Goal: Information Seeking & Learning: Learn about a topic

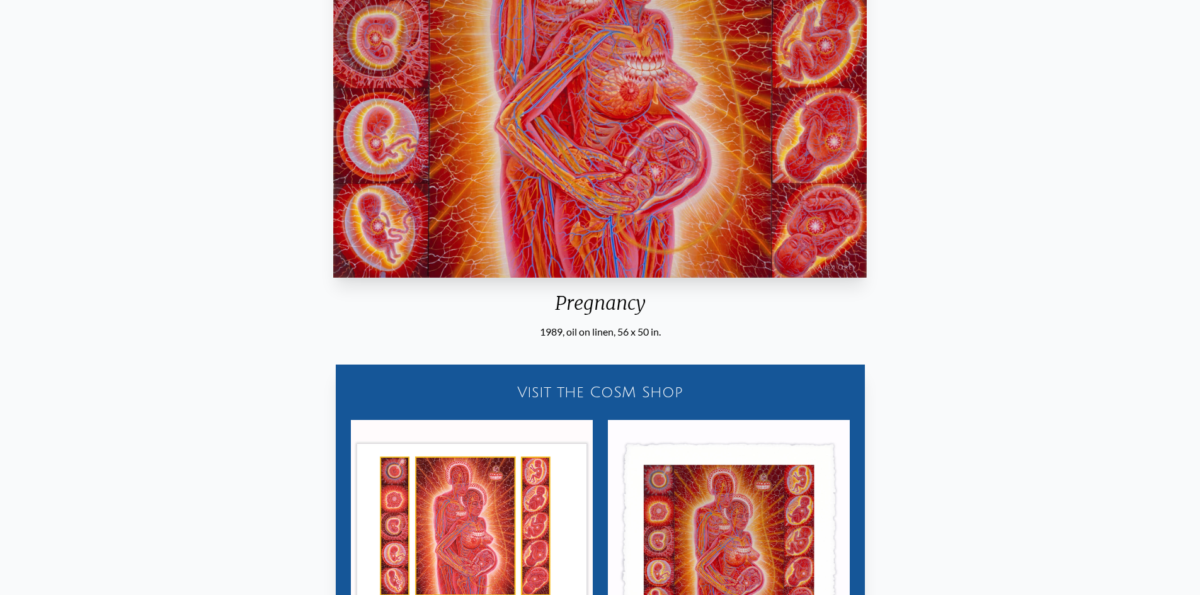
scroll to position [378, 0]
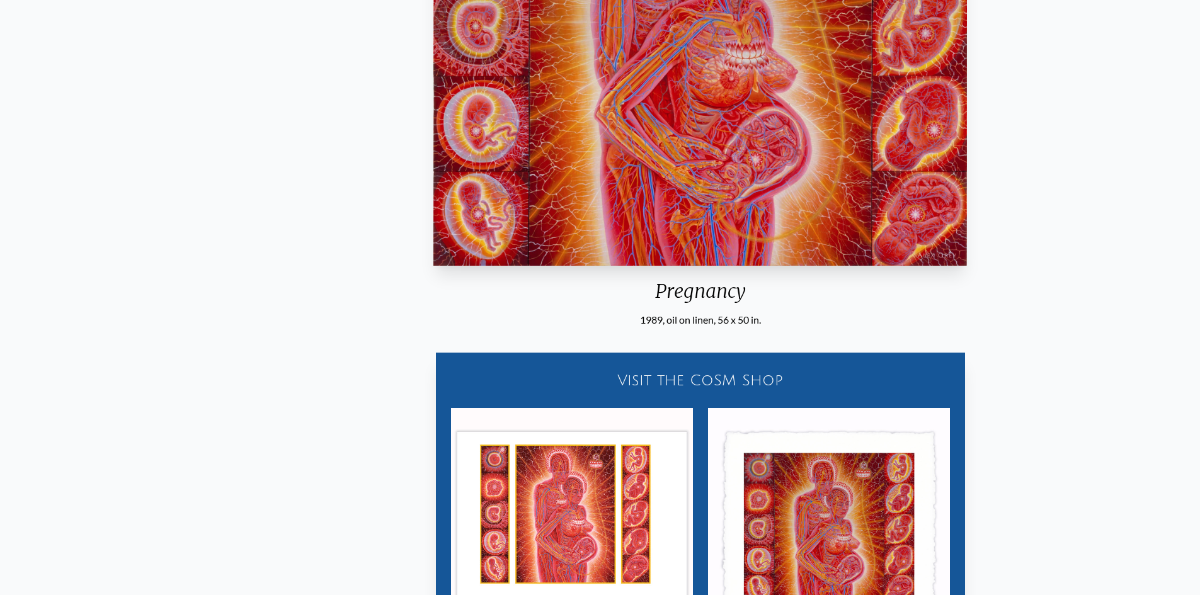
click at [655, 339] on div "Pregnancy 1989, oil on linen, 56 x 50 in. Visit the CoSM Shop Pregnancy - Mini …" at bounding box center [700, 243] width 1180 height 916
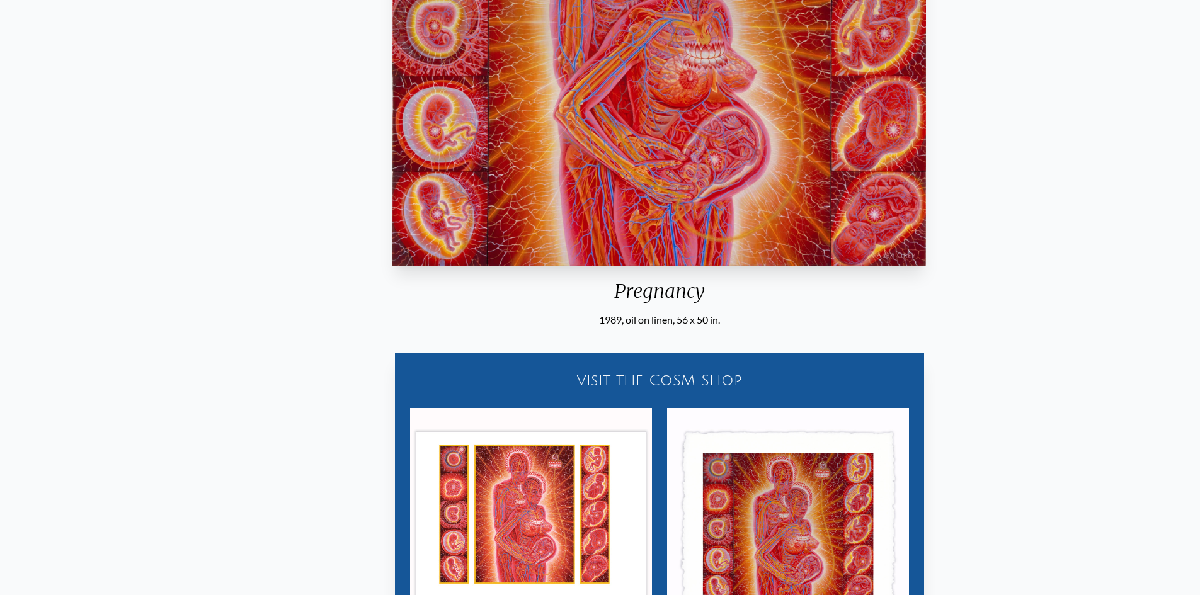
click at [617, 294] on div "Pregnancy" at bounding box center [659, 296] width 544 height 33
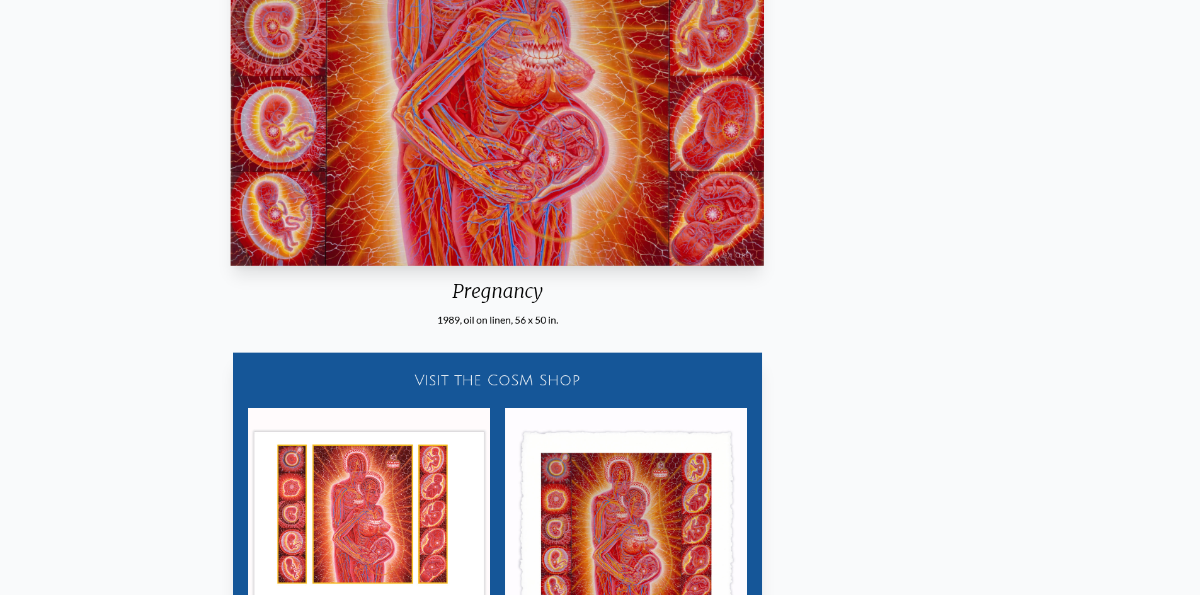
click at [549, 270] on div "Pregnancy 1989, oil on linen, 56 x 50 in." at bounding box center [498, 56] width 544 height 543
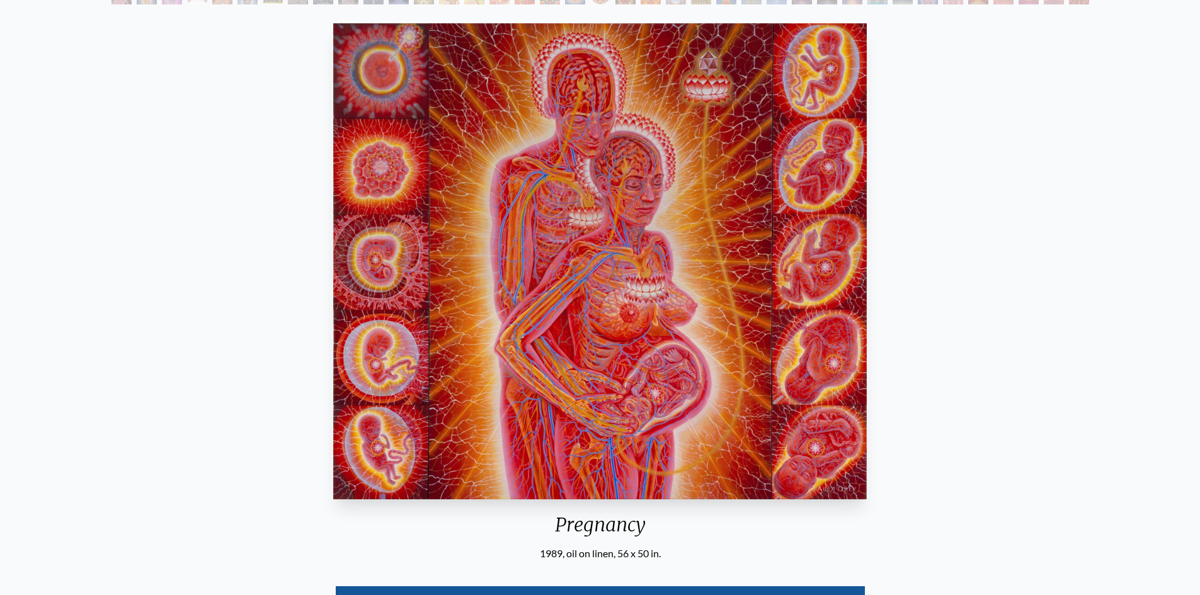
scroll to position [0, 0]
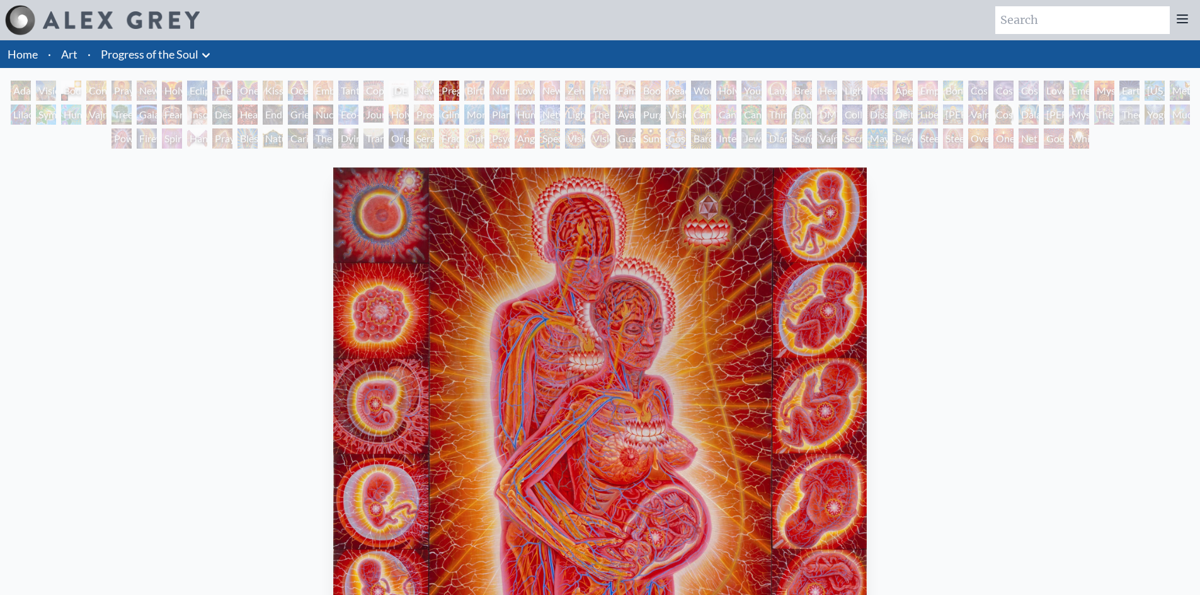
click at [409, 89] on div "[DEMOGRAPHIC_DATA] Embryo" at bounding box center [399, 91] width 20 height 20
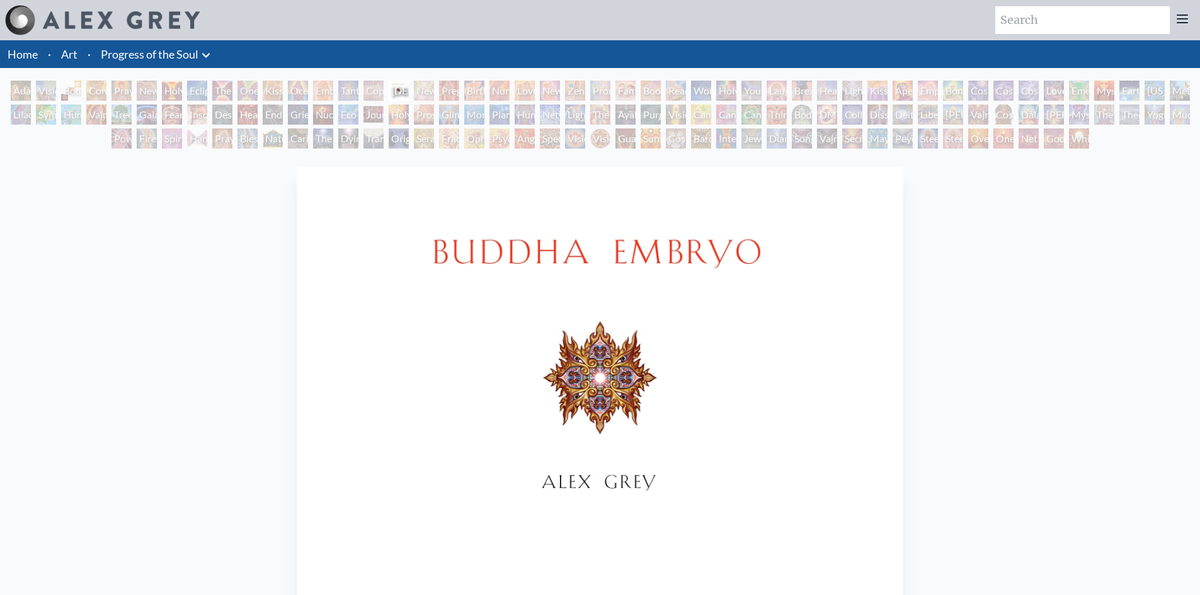
click at [427, 86] on div "Newborn" at bounding box center [424, 91] width 20 height 20
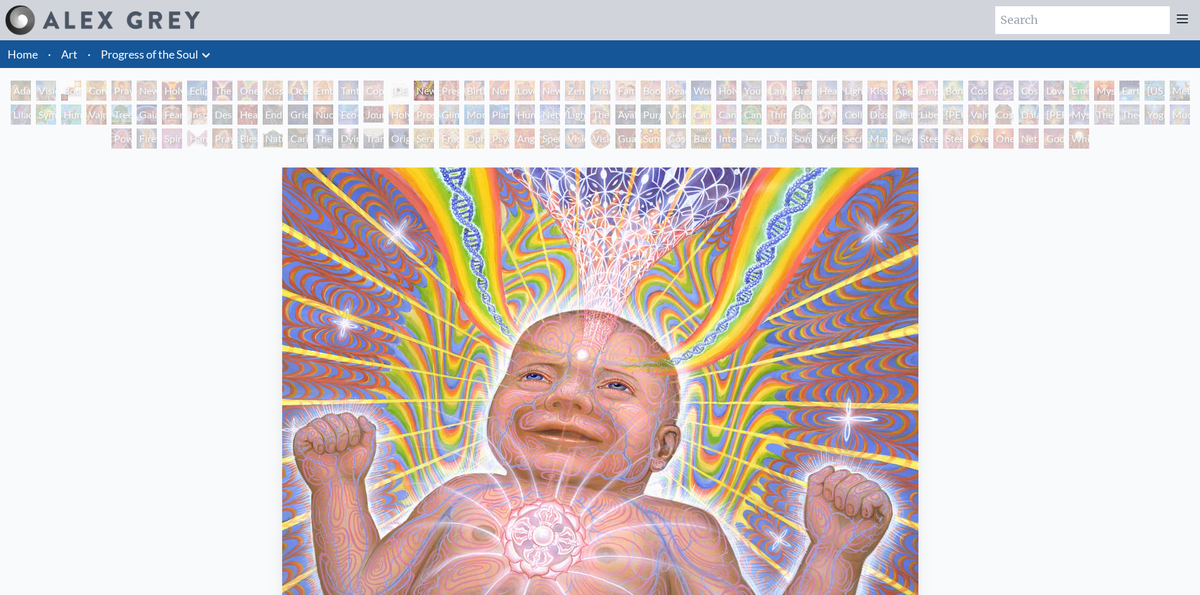
click at [482, 89] on div "Birth" at bounding box center [474, 91] width 20 height 20
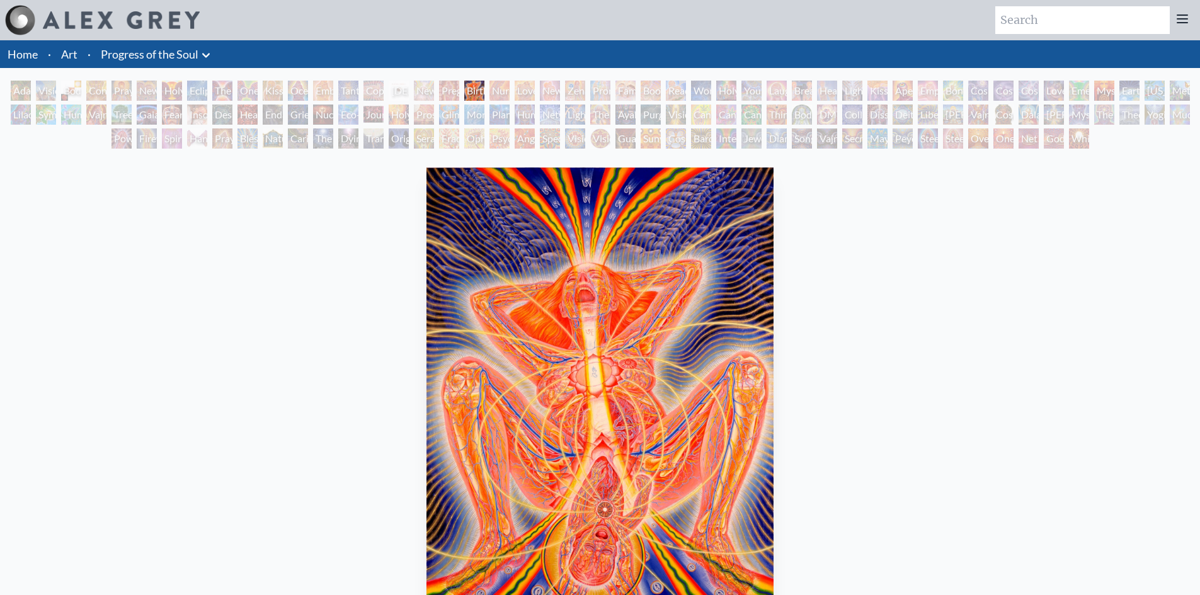
click at [434, 84] on div "Newborn" at bounding box center [424, 91] width 20 height 20
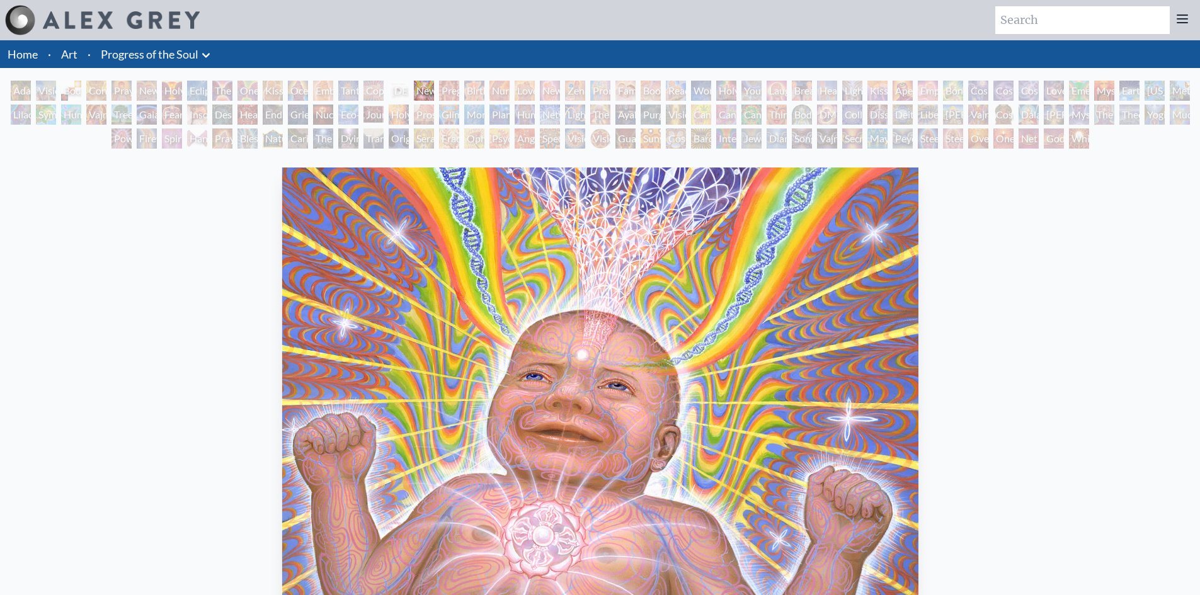
click at [404, 85] on div "[DEMOGRAPHIC_DATA] Embryo" at bounding box center [399, 91] width 20 height 20
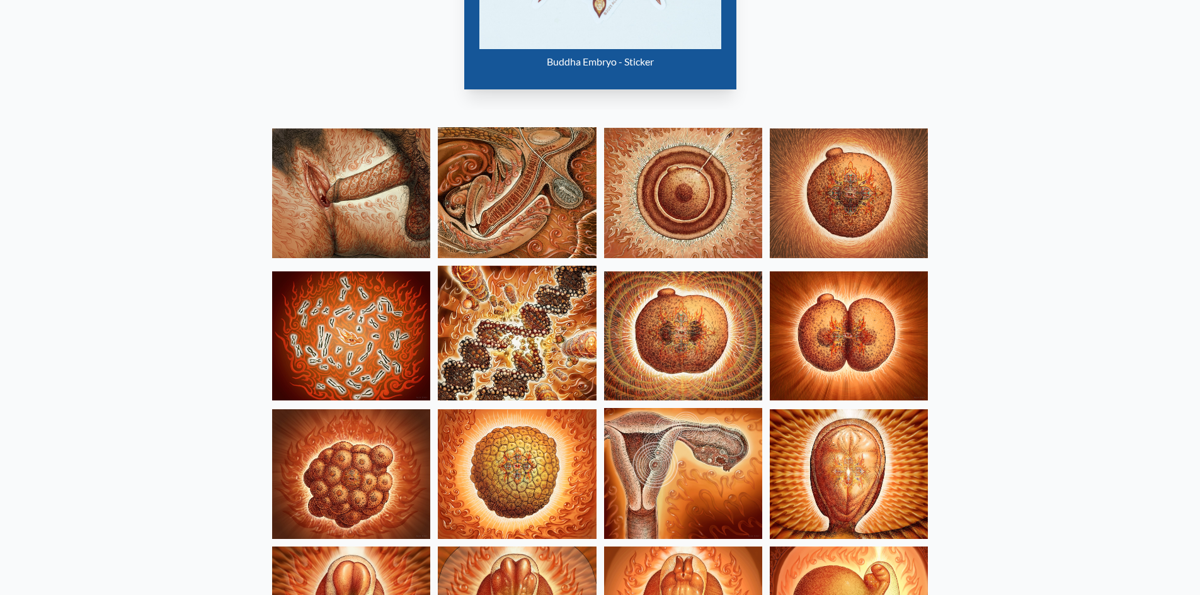
scroll to position [1008, 0]
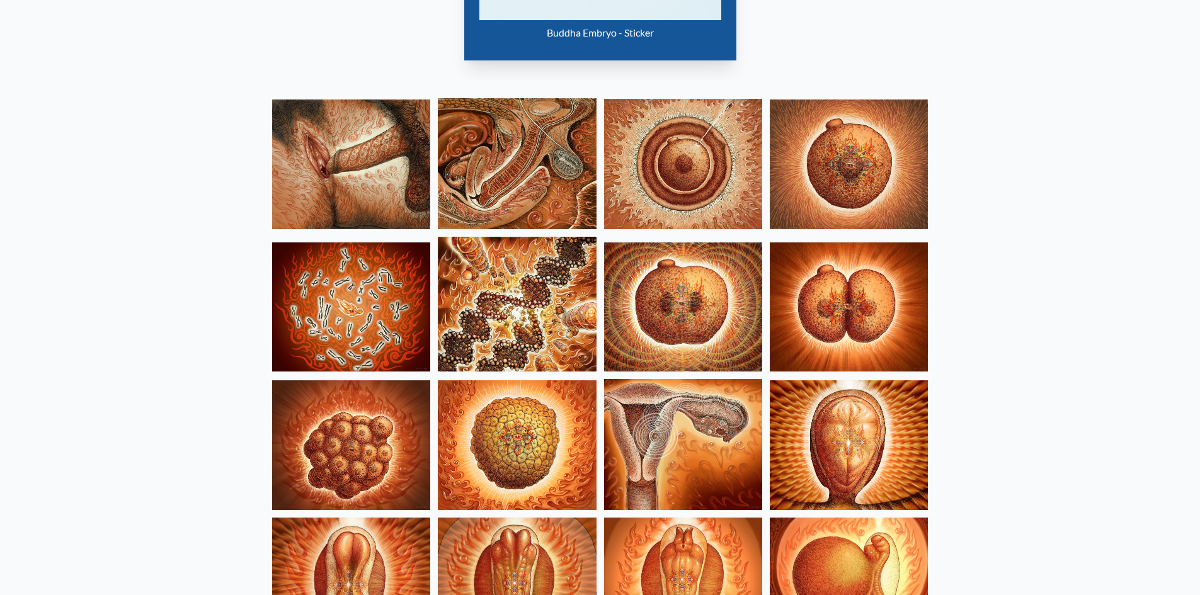
click at [716, 148] on img at bounding box center [683, 164] width 158 height 130
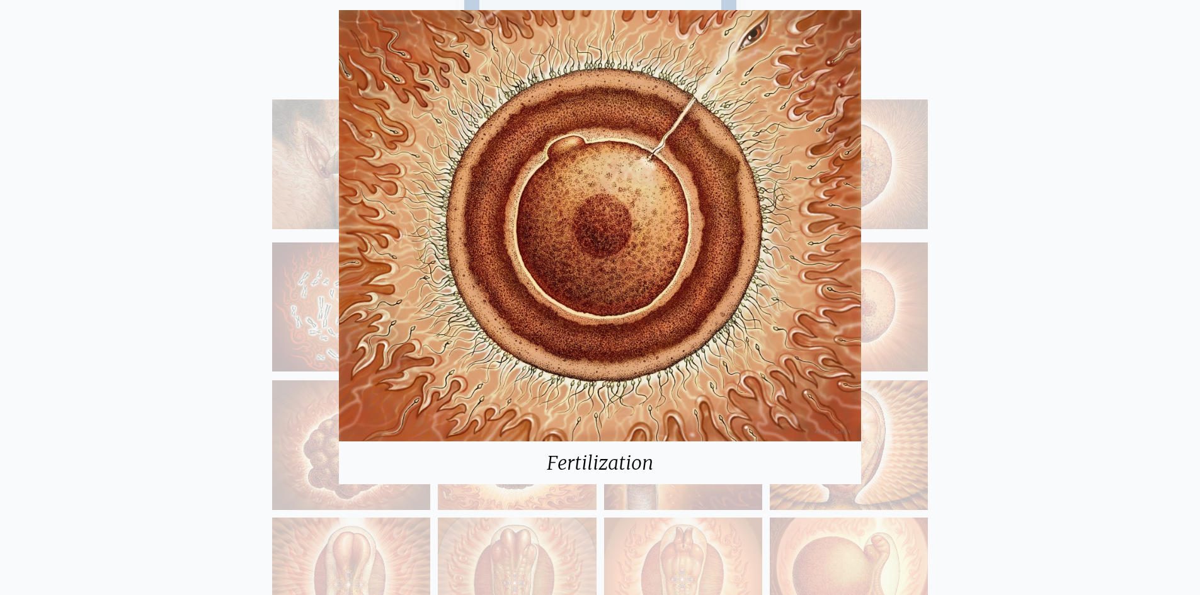
click at [1066, 399] on div "Fertilization" at bounding box center [600, 297] width 1200 height 595
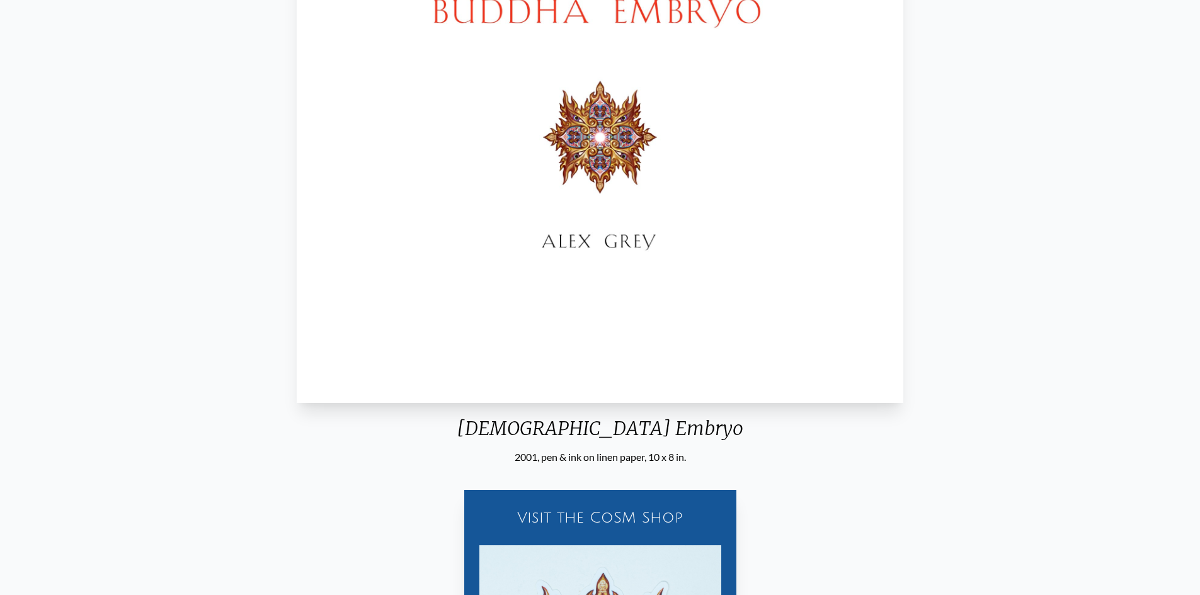
scroll to position [0, 0]
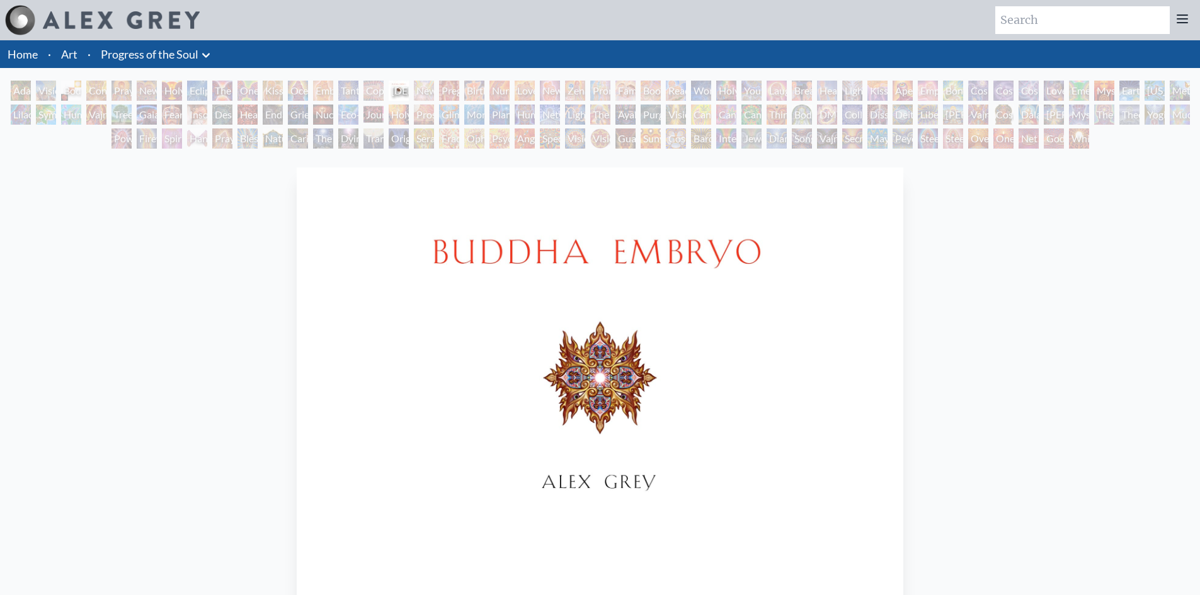
click at [447, 92] on div "Pregnancy" at bounding box center [449, 91] width 20 height 20
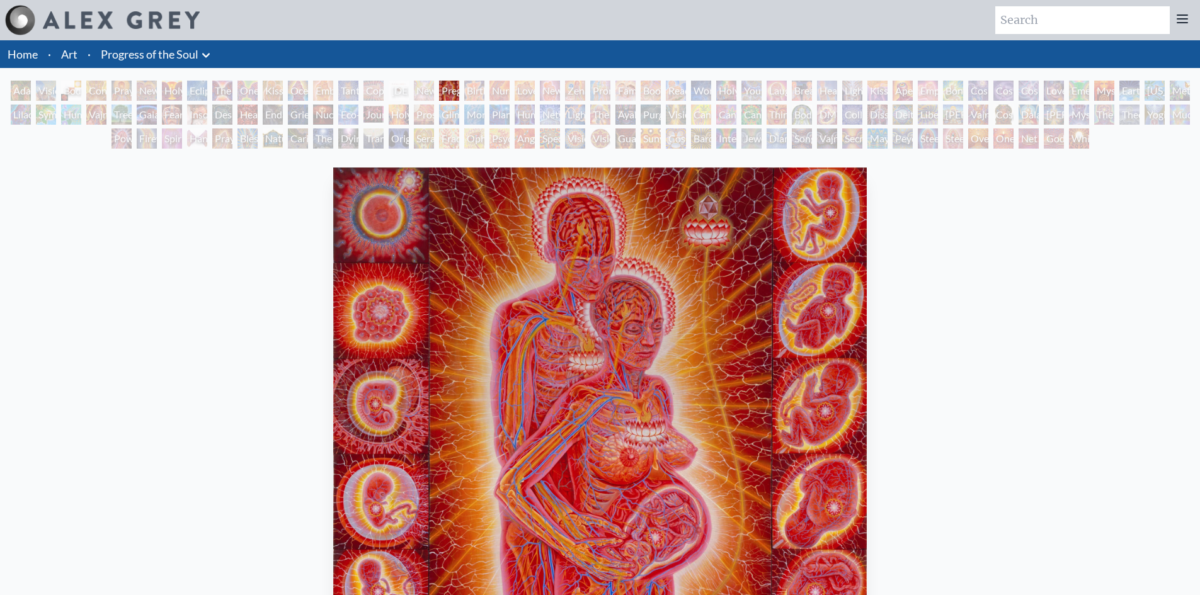
click at [484, 89] on div "Birth" at bounding box center [474, 91] width 20 height 20
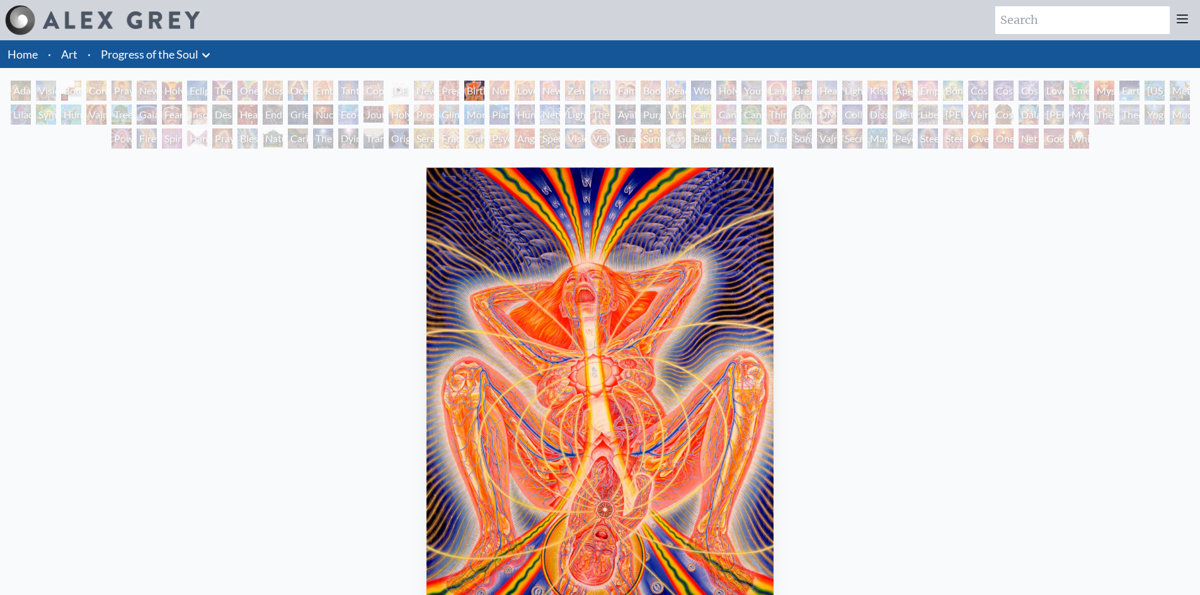
click at [510, 93] on div "Nursing" at bounding box center [499, 91] width 20 height 20
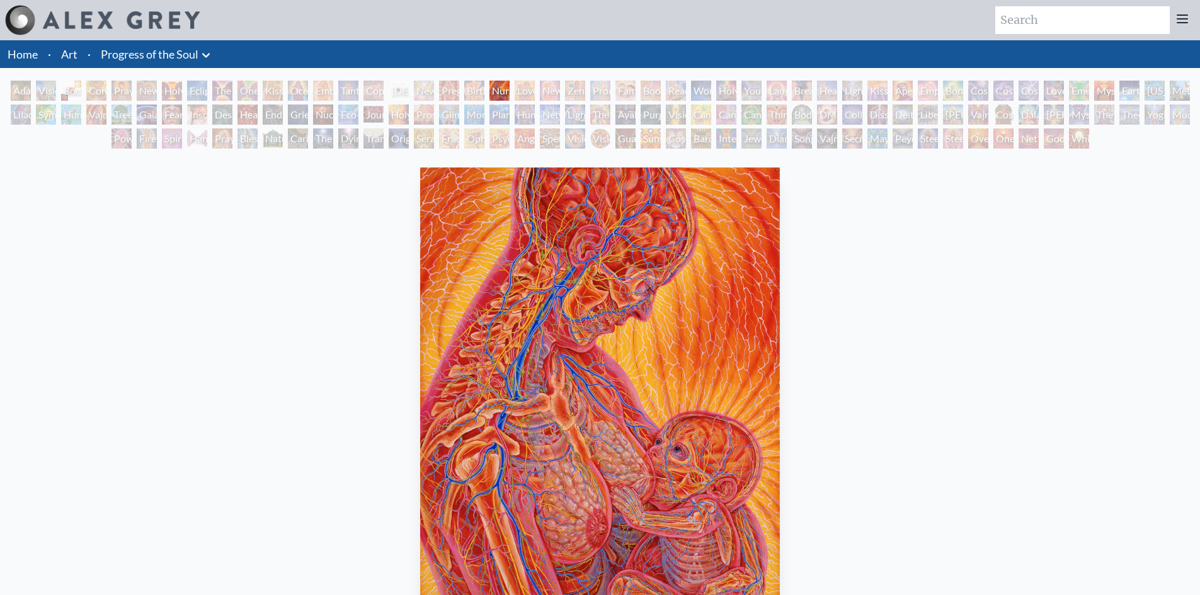
click at [553, 93] on div "New Family" at bounding box center [550, 91] width 20 height 20
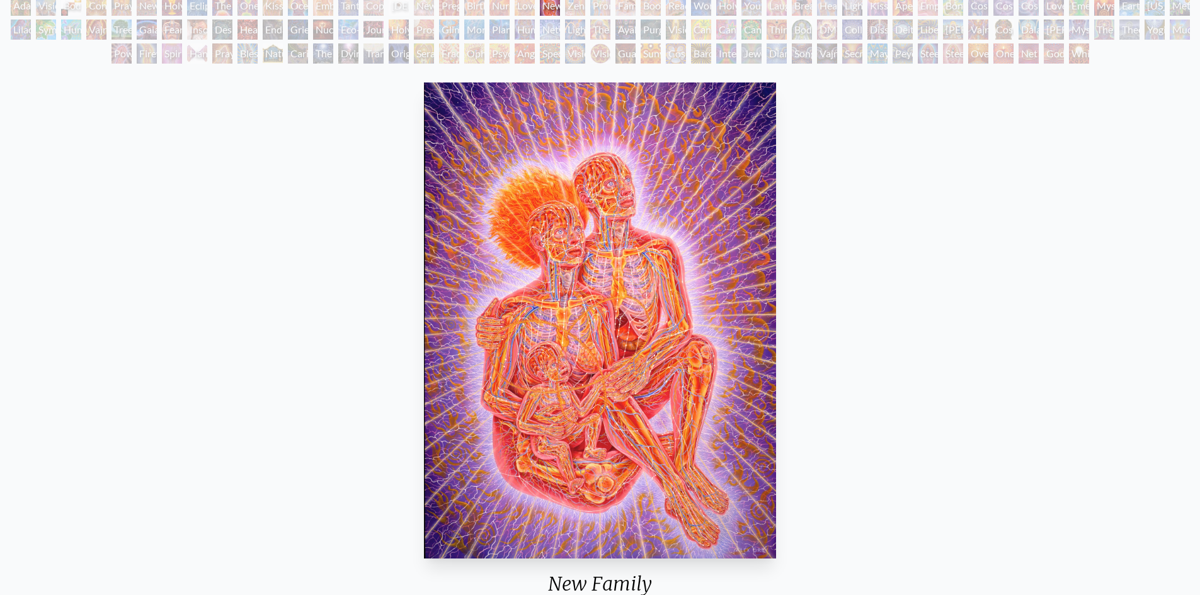
scroll to position [63, 0]
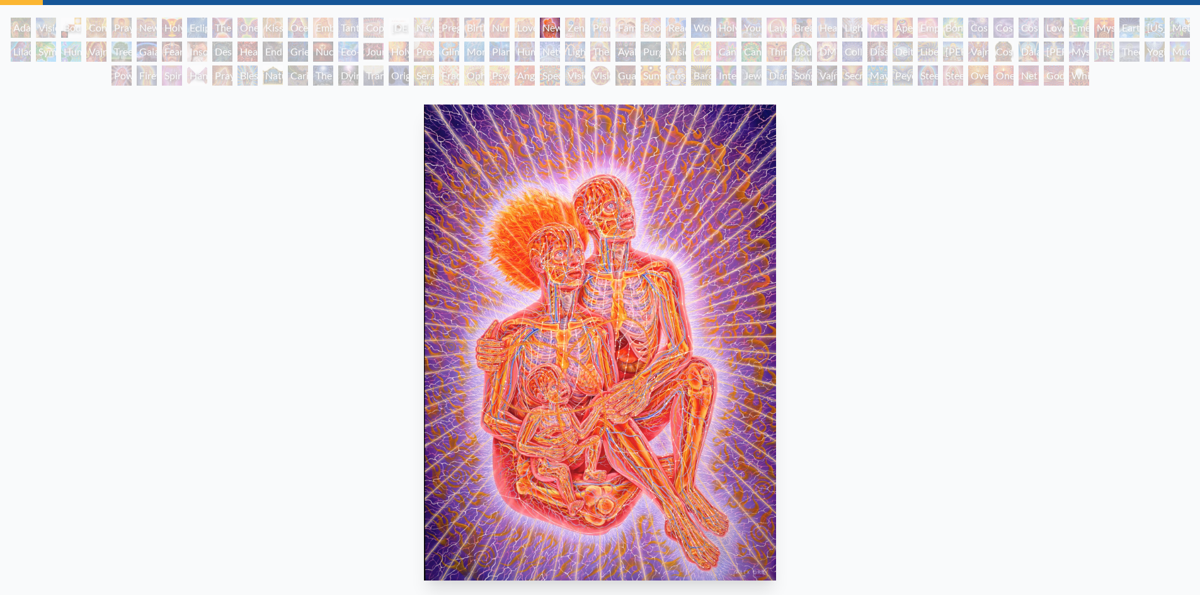
click at [636, 28] on div "Family" at bounding box center [625, 28] width 20 height 20
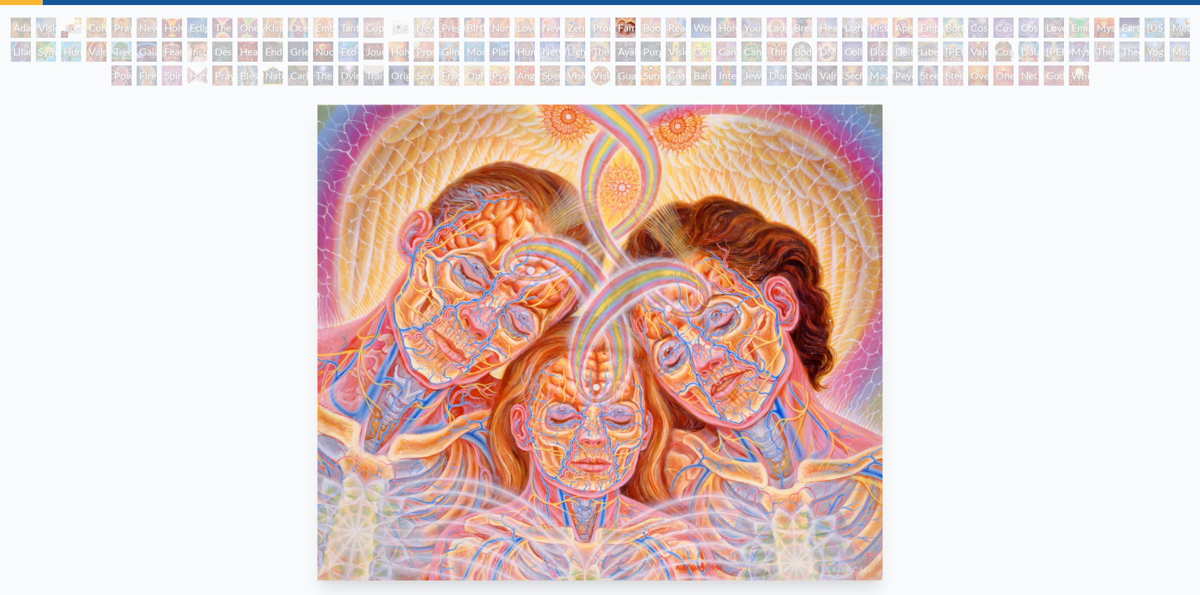
click at [736, 33] on div "Holy Family" at bounding box center [726, 28] width 20 height 20
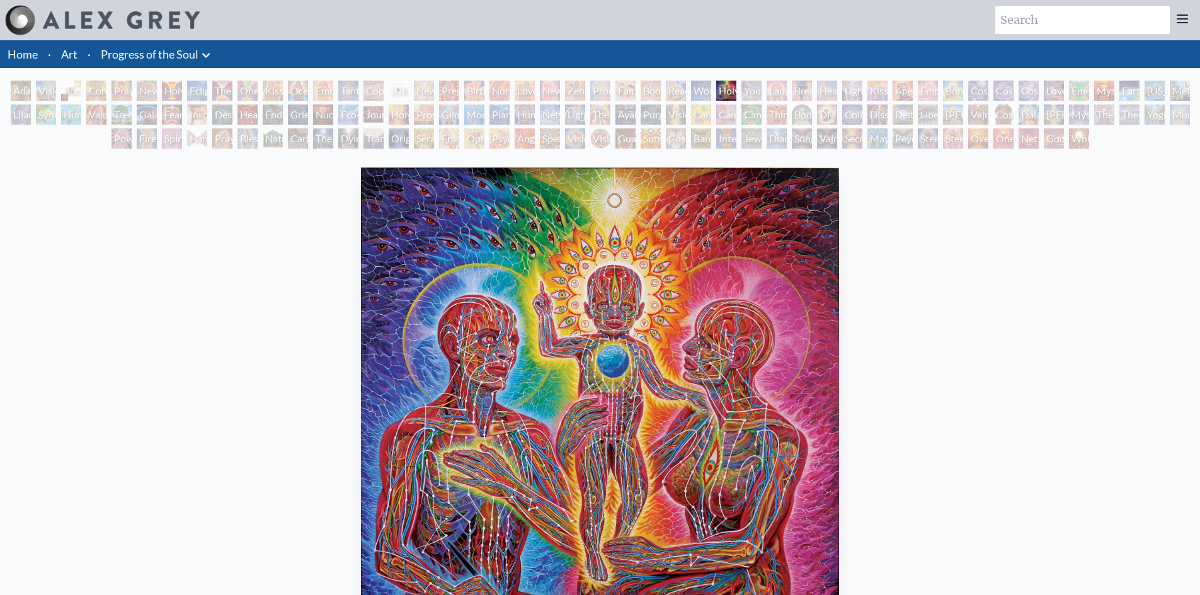
click at [762, 84] on div "Young & Old" at bounding box center [751, 91] width 20 height 20
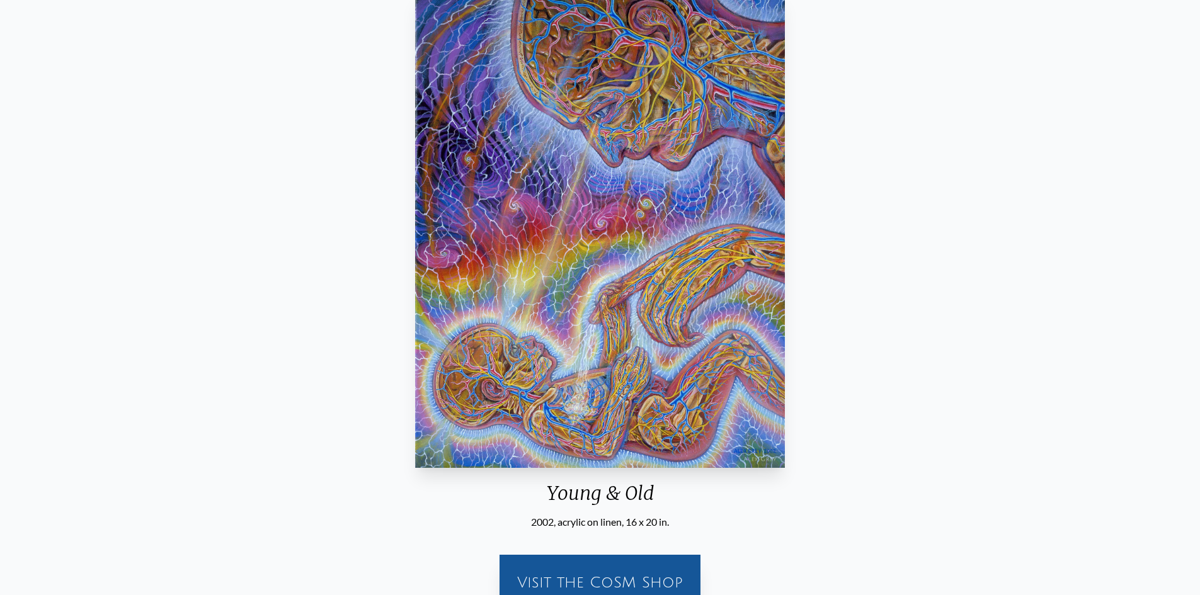
scroll to position [189, 0]
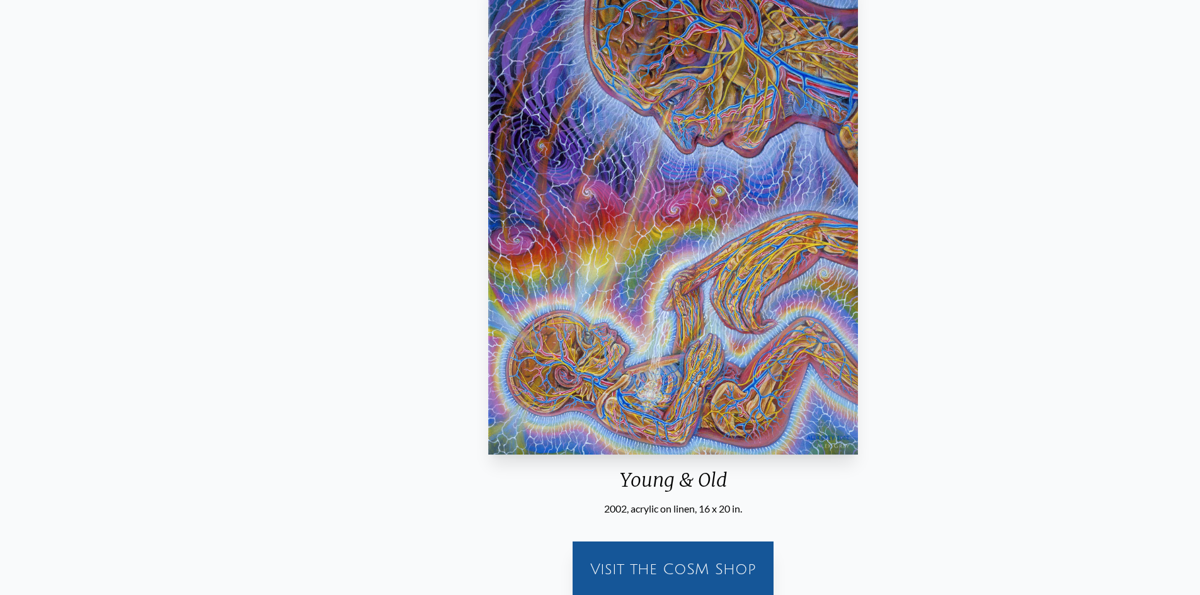
click at [621, 494] on div "Young & Old" at bounding box center [673, 485] width 380 height 33
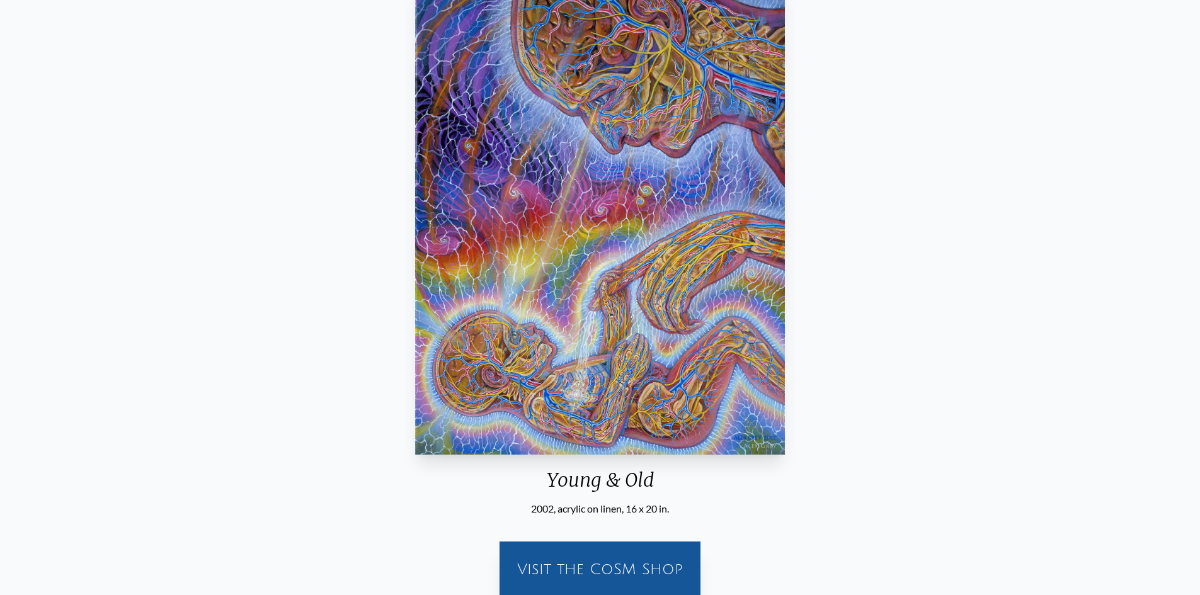
scroll to position [0, 0]
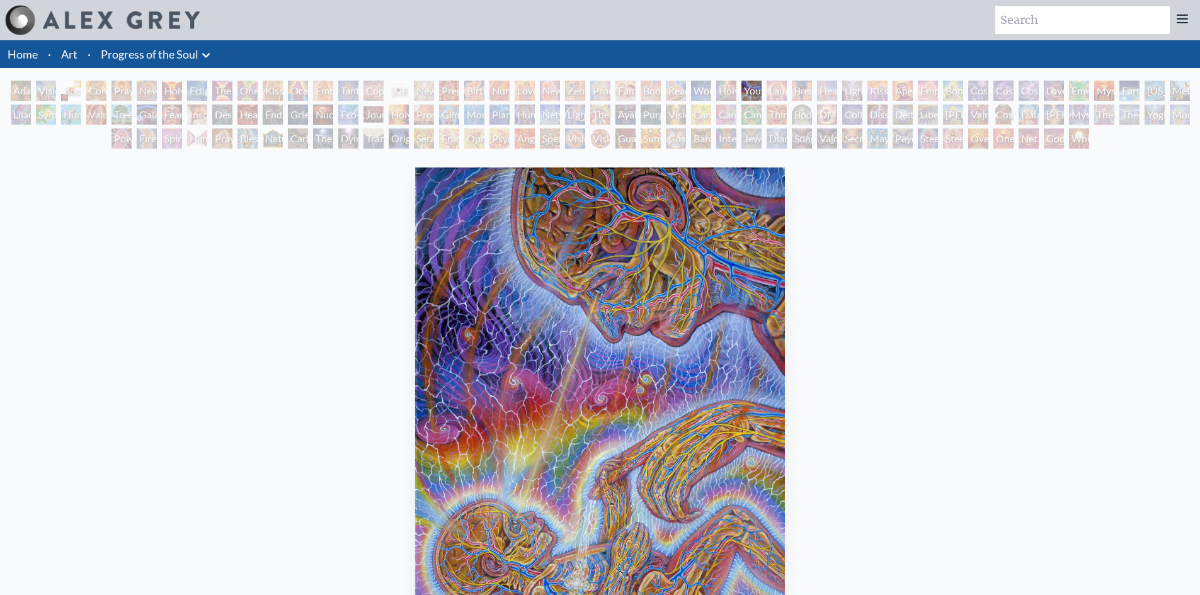
click at [31, 87] on div "Adam & Eve" at bounding box center [21, 91] width 20 height 20
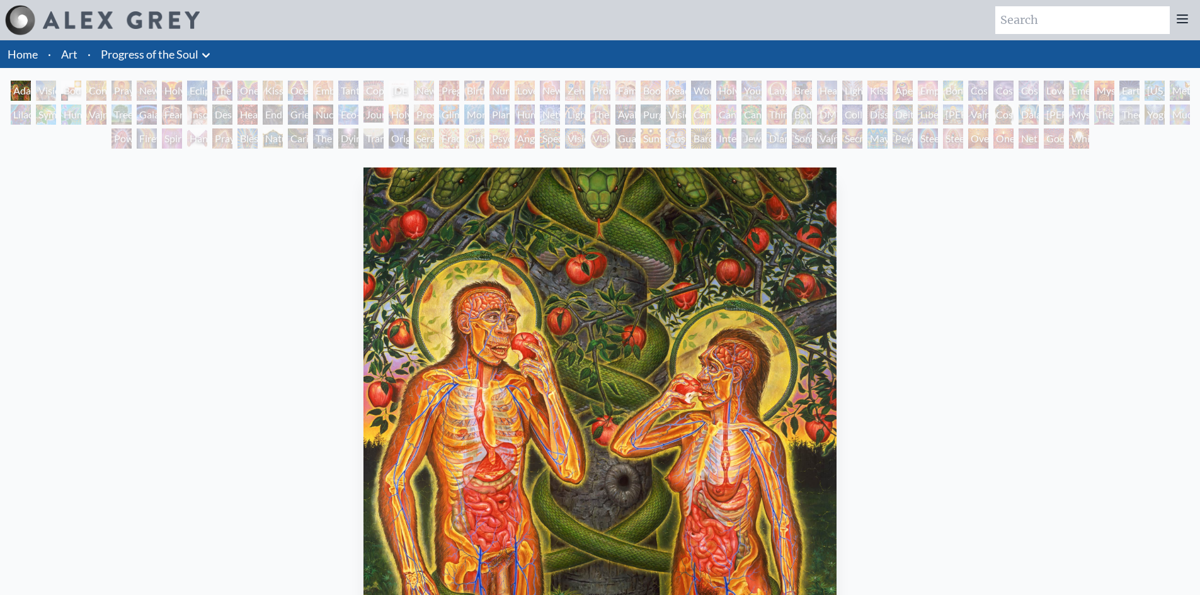
click at [547, 92] on div "New Family" at bounding box center [550, 91] width 20 height 20
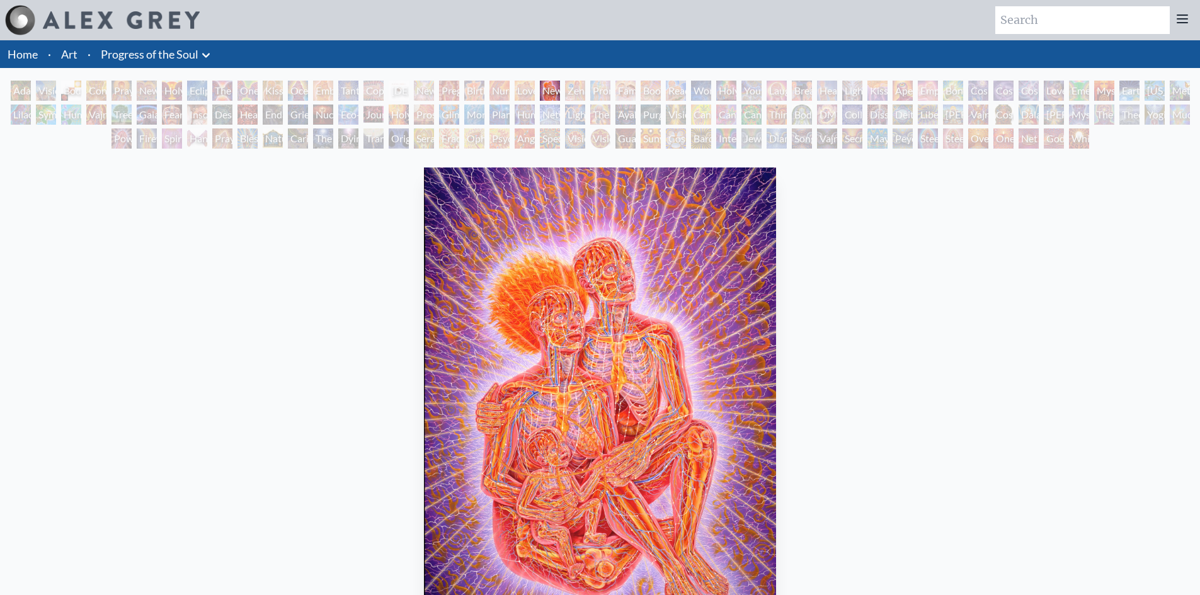
click at [629, 89] on div "Family" at bounding box center [625, 91] width 20 height 20
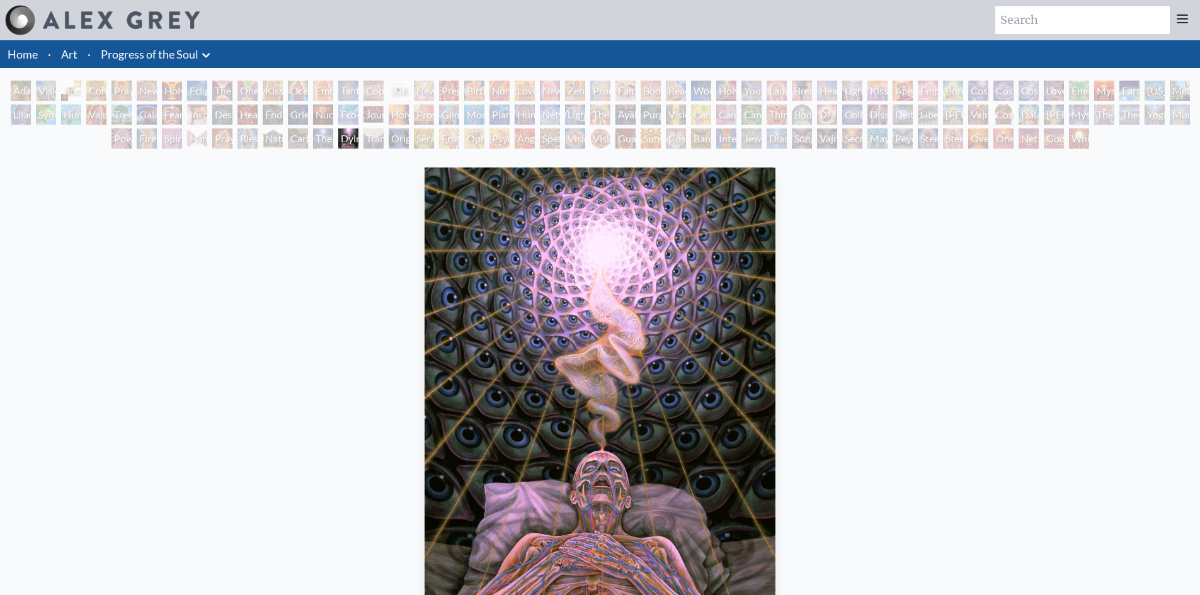
click at [329, 140] on div "The Soul Finds It's Way" at bounding box center [323, 139] width 20 height 20
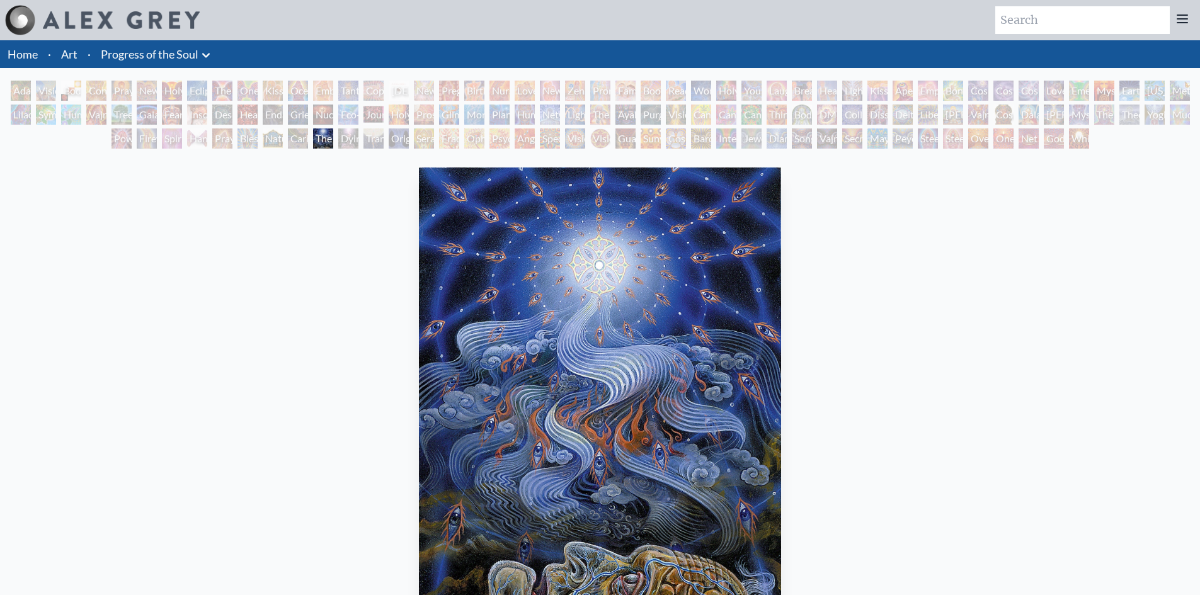
click at [373, 141] on div "Transfiguration" at bounding box center [373, 139] width 20 height 20
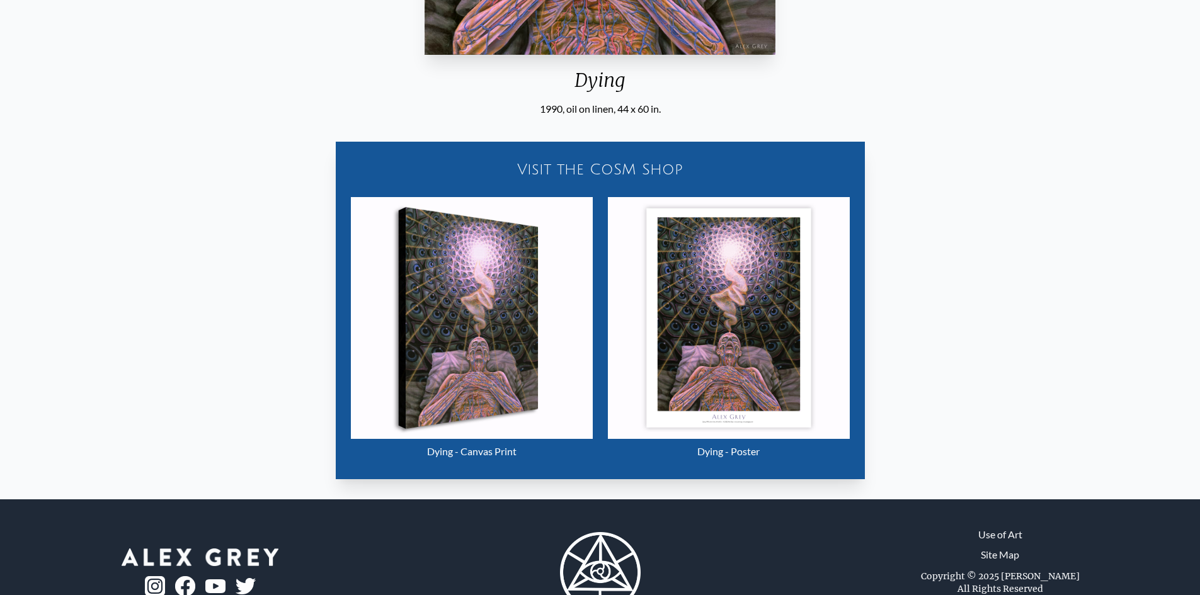
scroll to position [567, 0]
